Goal: Information Seeking & Learning: Learn about a topic

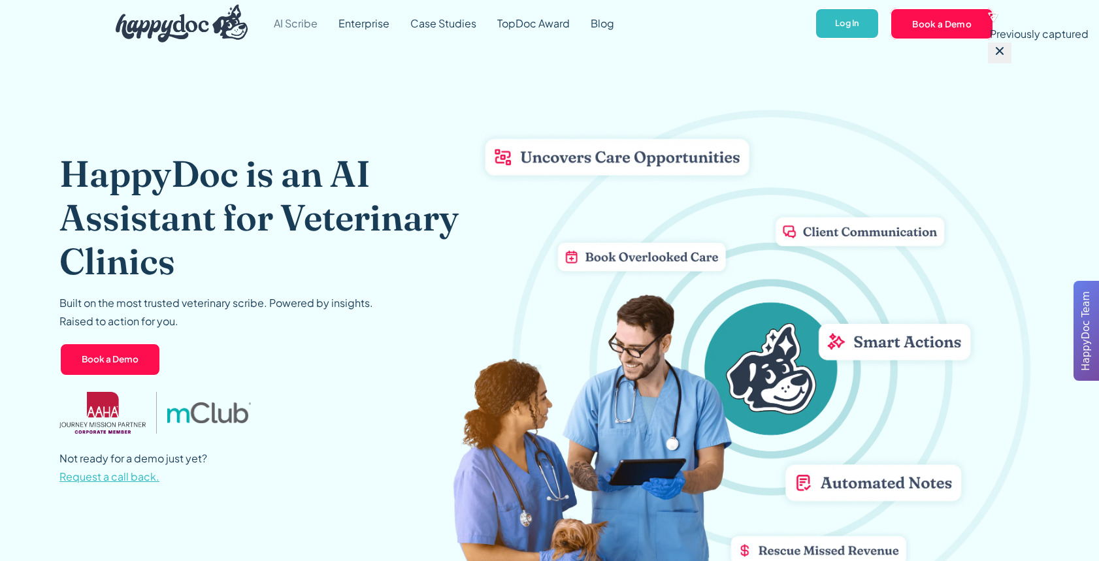
click at [290, 24] on link "AI Scribe" at bounding box center [295, 23] width 65 height 47
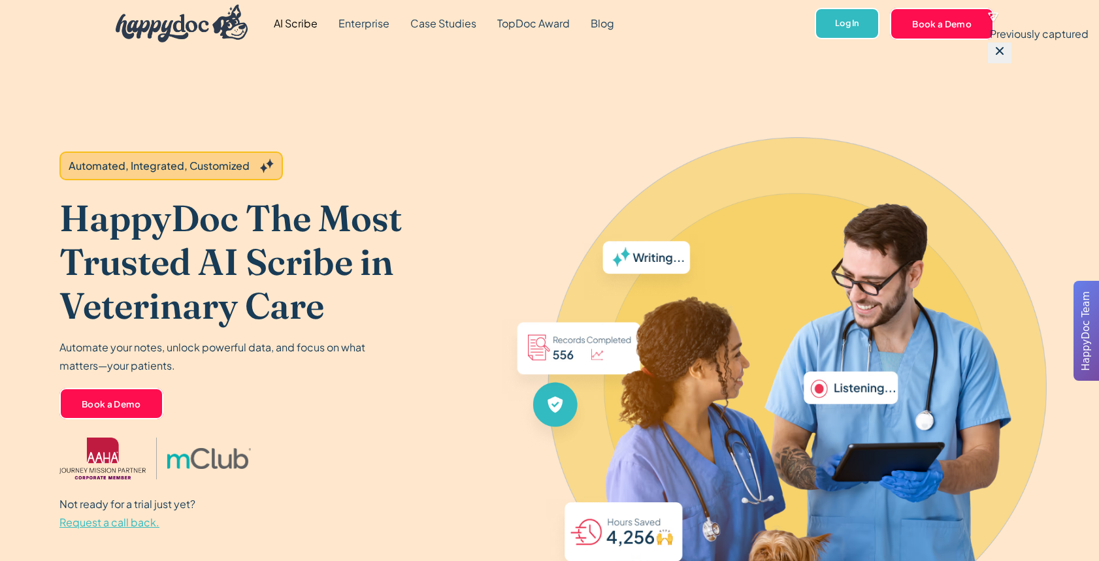
click at [299, 23] on link "AI Scribe" at bounding box center [295, 23] width 65 height 47
click at [382, 23] on link "Enterprise" at bounding box center [364, 23] width 72 height 47
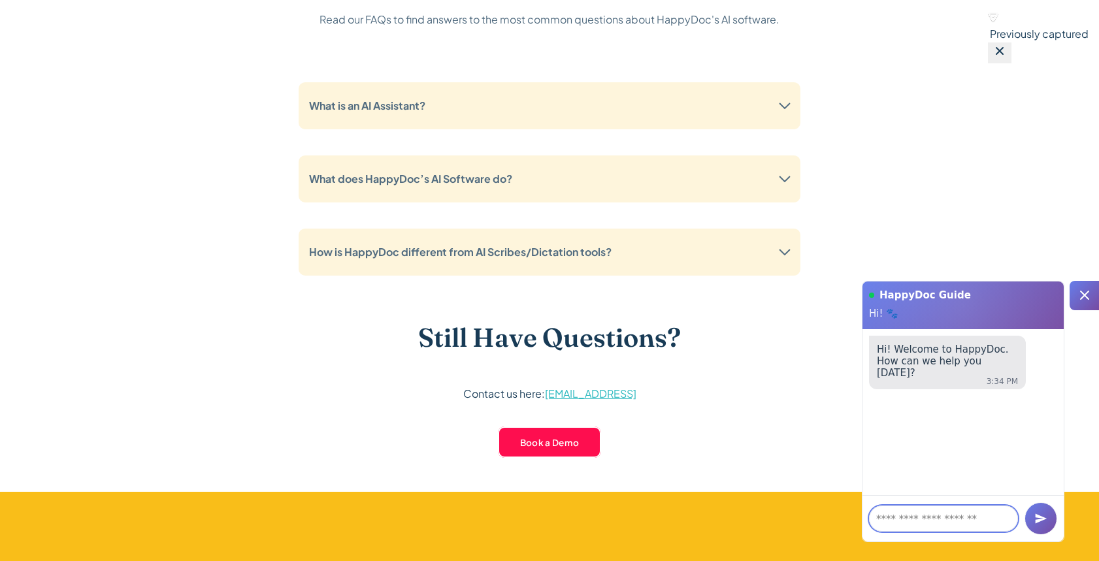
scroll to position [2956, 0]
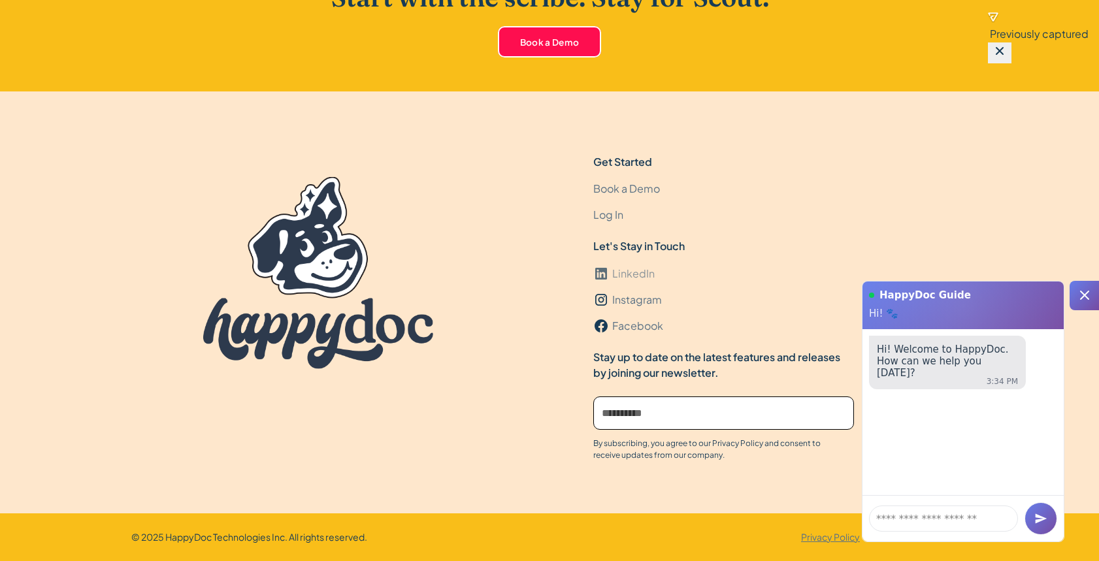
click at [623, 276] on div "LinkedIn" at bounding box center [633, 274] width 42 height 16
